Goal: Navigation & Orientation: Find specific page/section

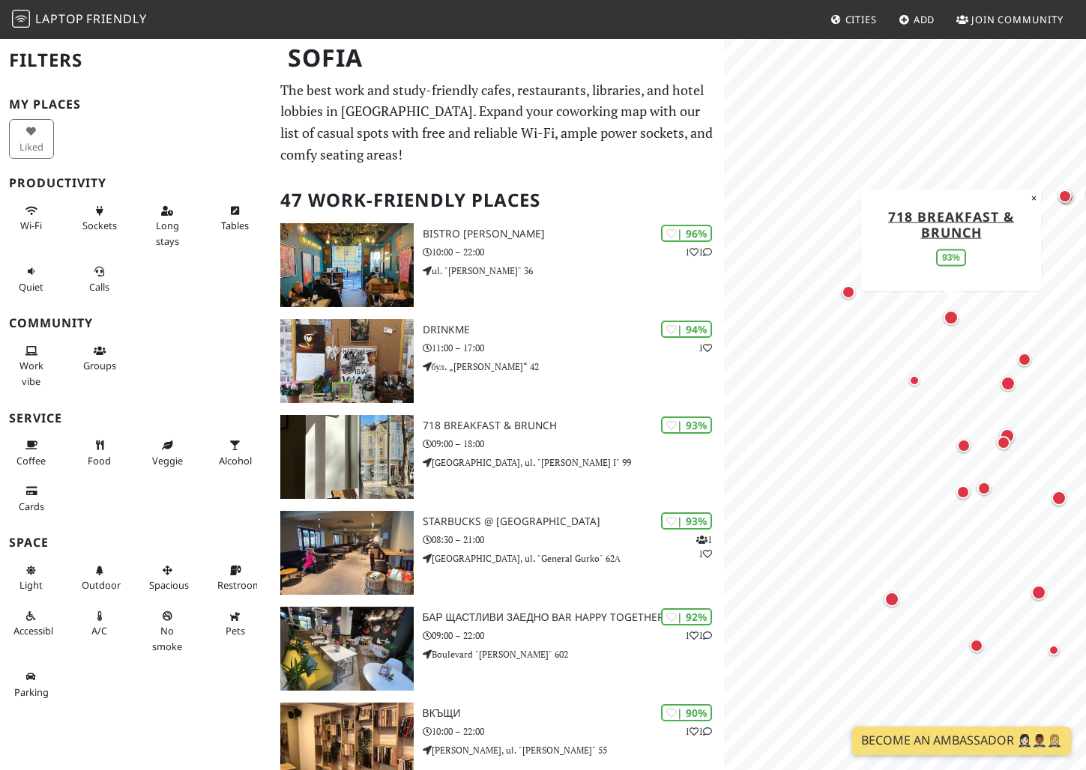
click at [947, 314] on div "Map marker" at bounding box center [950, 317] width 15 height 15
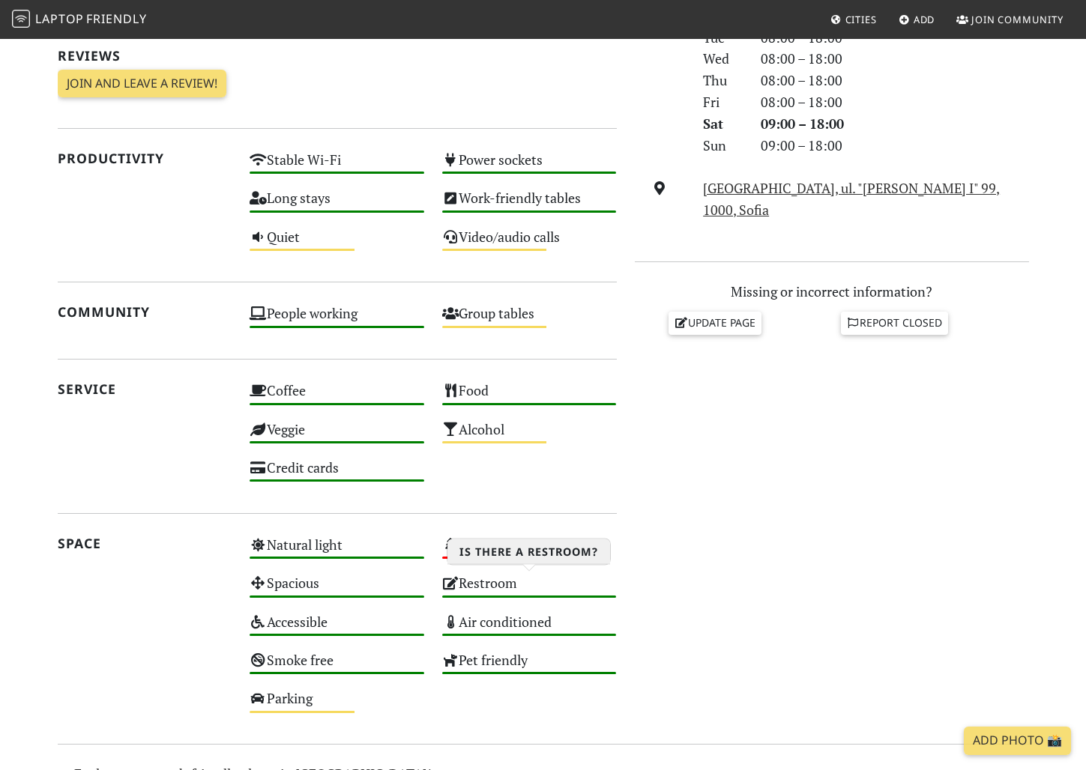
scroll to position [645, 0]
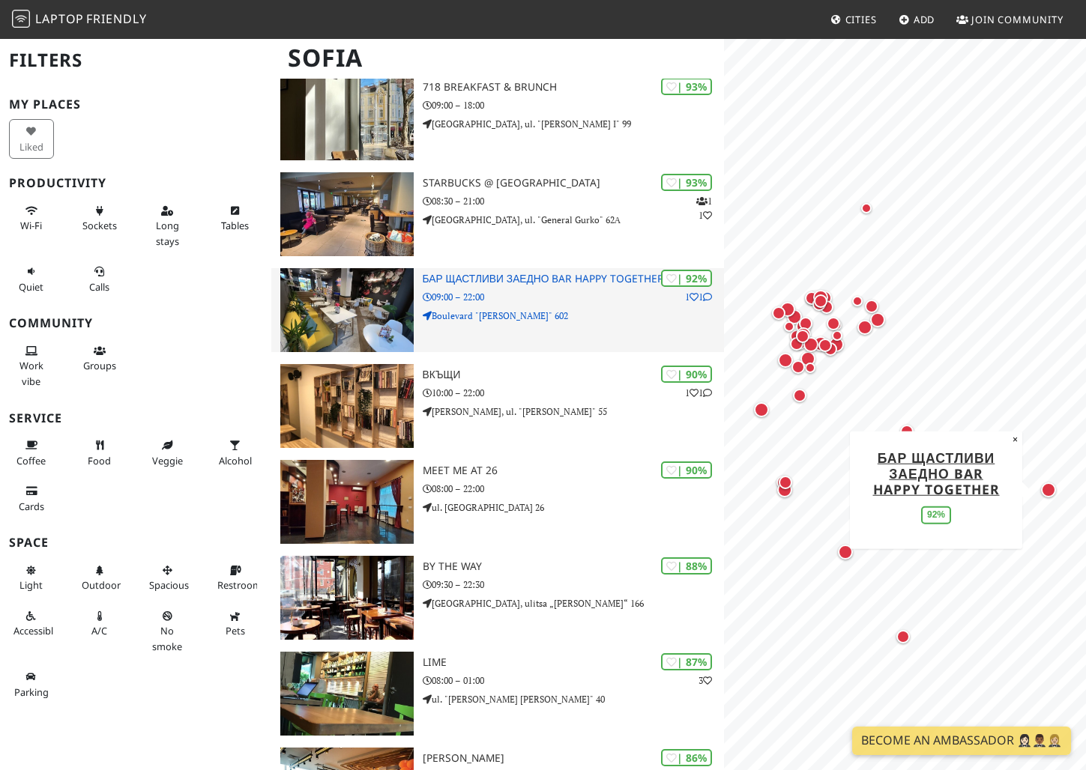
scroll to position [368, 0]
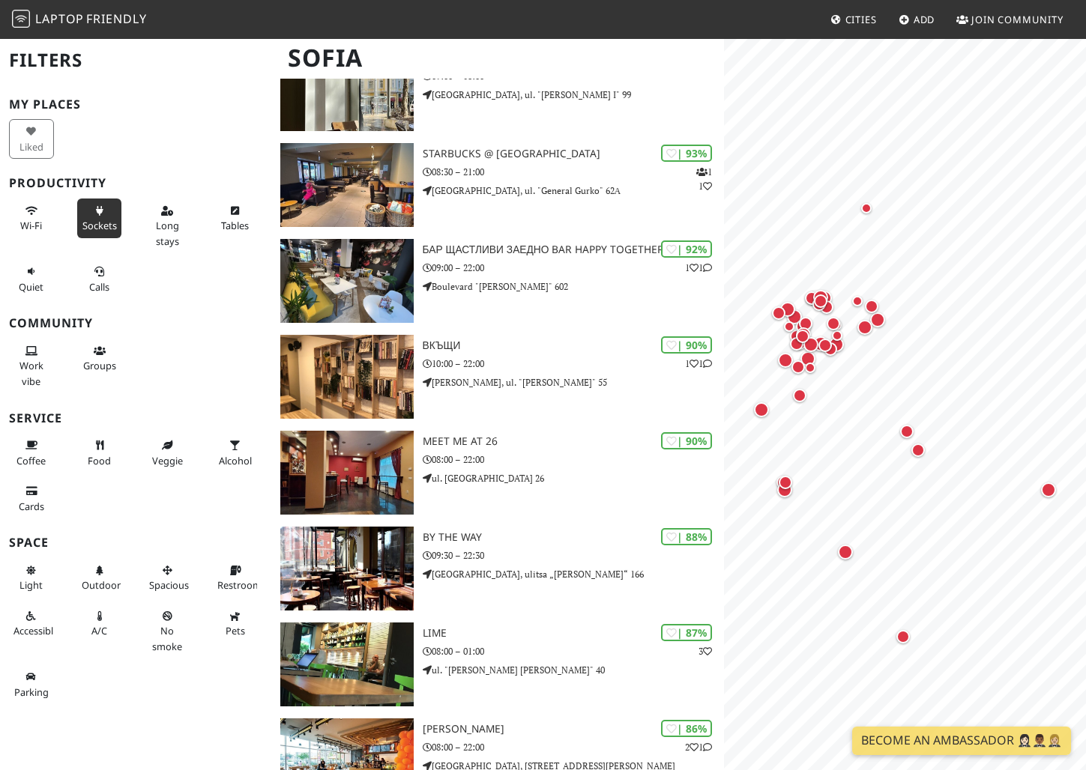
click at [98, 211] on icon at bounding box center [100, 212] width 12 height 10
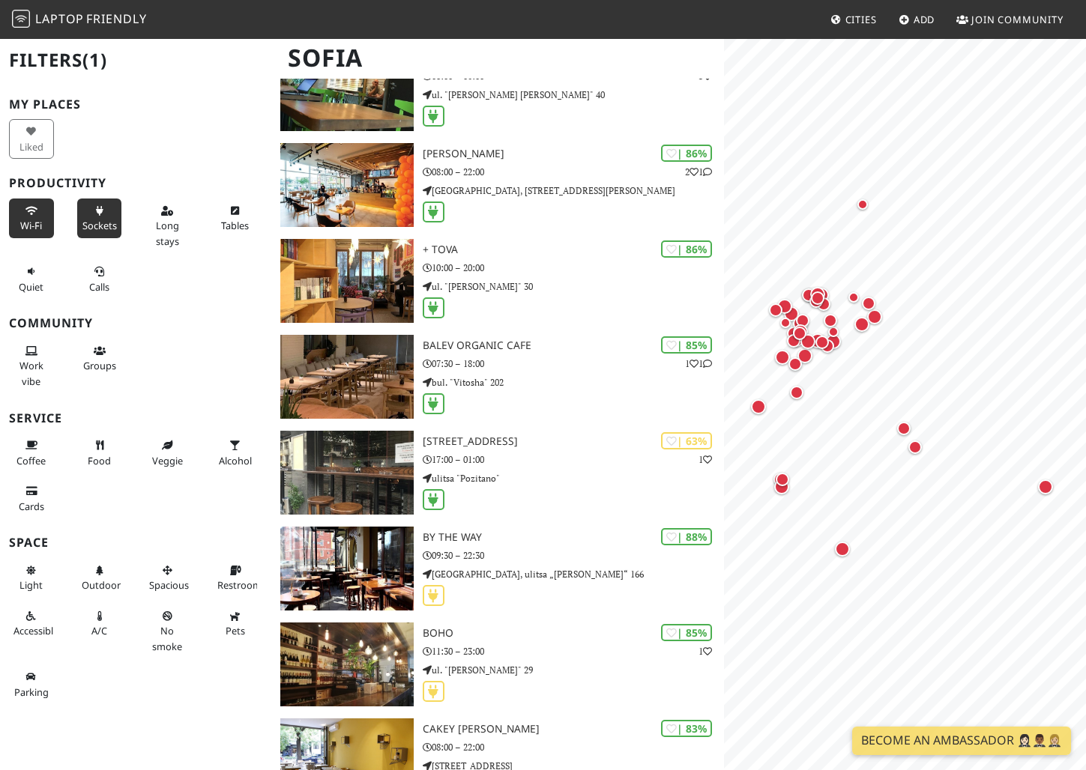
click at [23, 218] on button "Wi-Fi" at bounding box center [31, 219] width 45 height 40
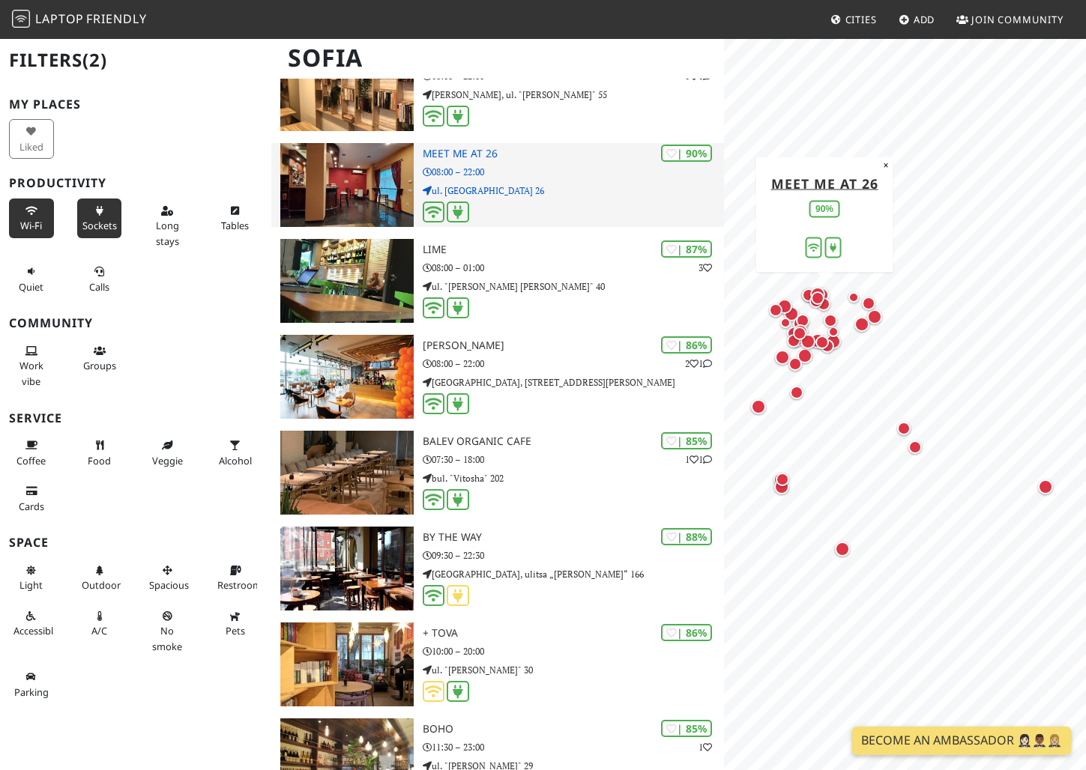
scroll to position [0, 0]
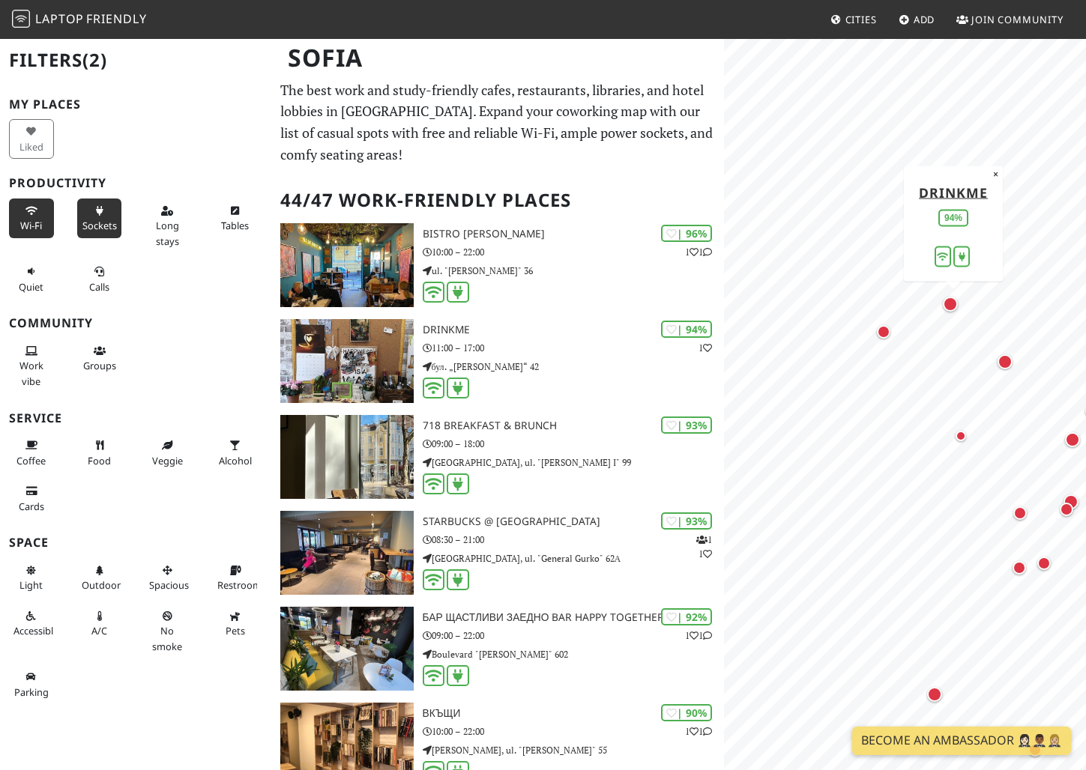
click at [953, 312] on div "Map marker" at bounding box center [953, 307] width 21 height 21
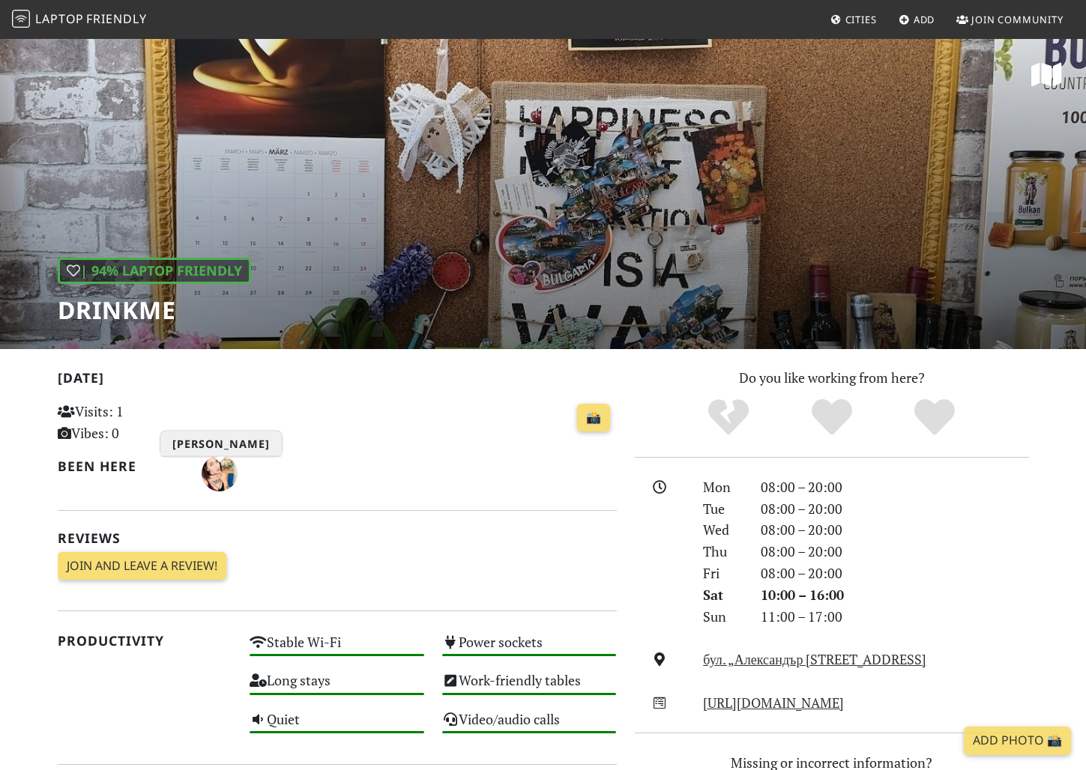
click at [230, 477] on img "Anna Klimova" at bounding box center [220, 474] width 36 height 36
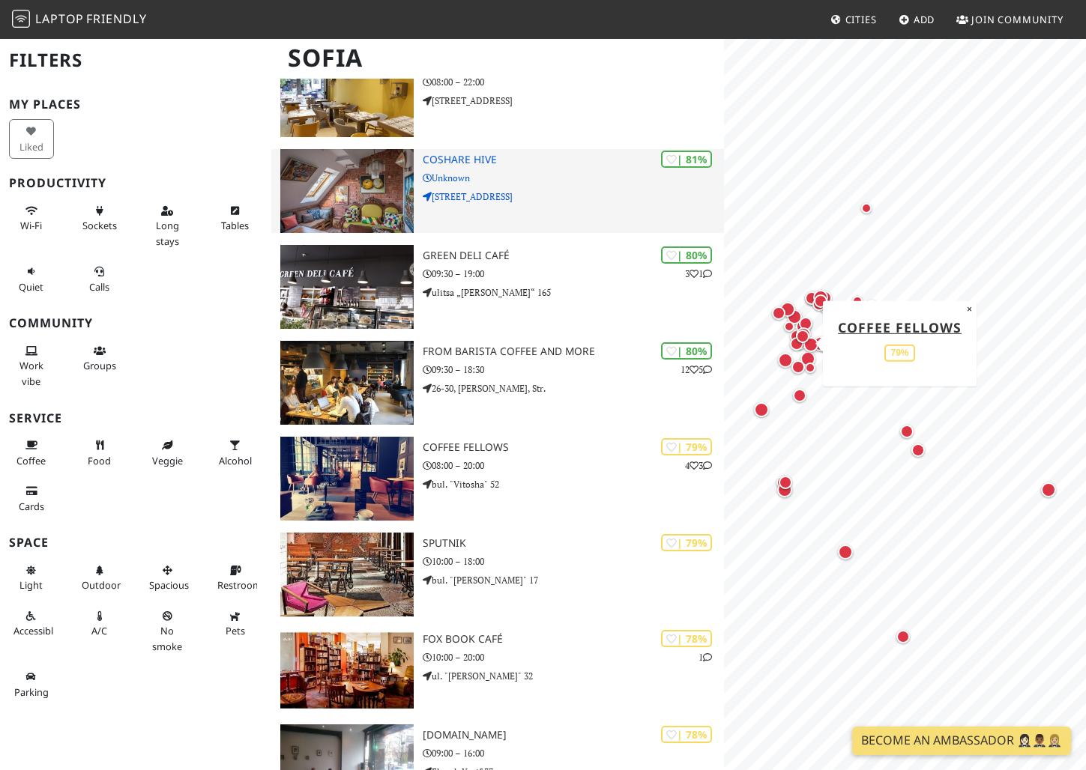
scroll to position [1443, 0]
